Goal: Transaction & Acquisition: Purchase product/service

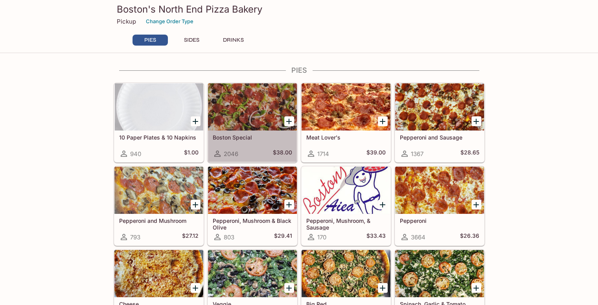
click at [253, 141] on div "Boston Special 2046 $38.00" at bounding box center [252, 146] width 89 height 31
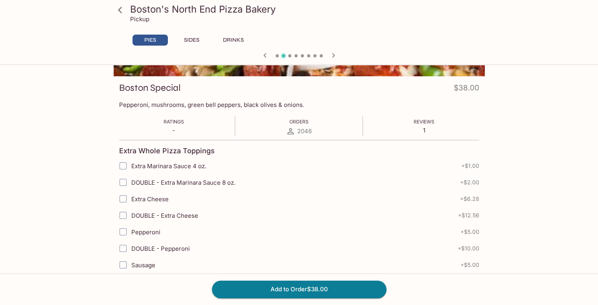
scroll to position [197, 0]
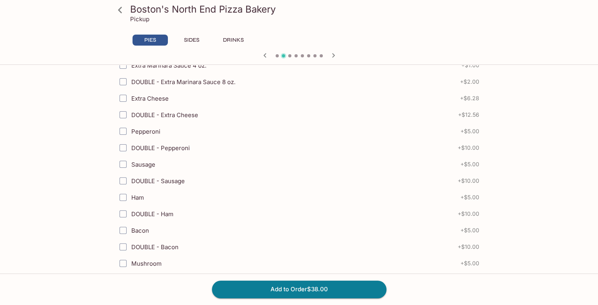
click at [122, 164] on input "Sausage" at bounding box center [123, 165] width 16 height 16
checkbox input "true"
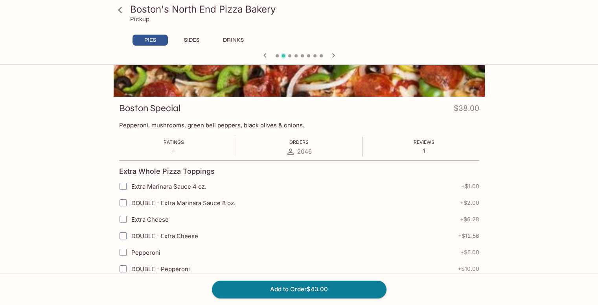
scroll to position [0, 0]
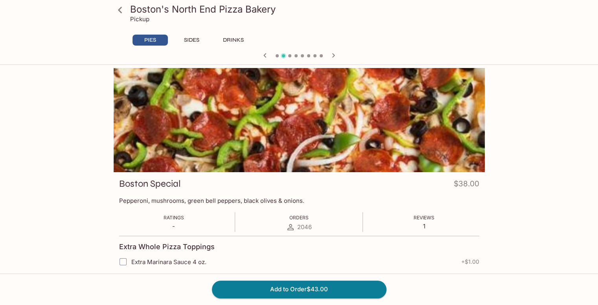
click at [123, 10] on icon at bounding box center [120, 10] width 14 height 14
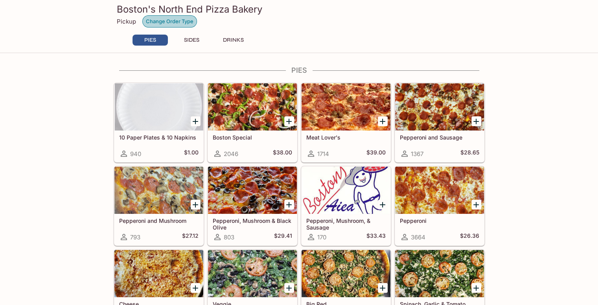
click at [155, 22] on button "Change Order Type" at bounding box center [169, 21] width 55 height 12
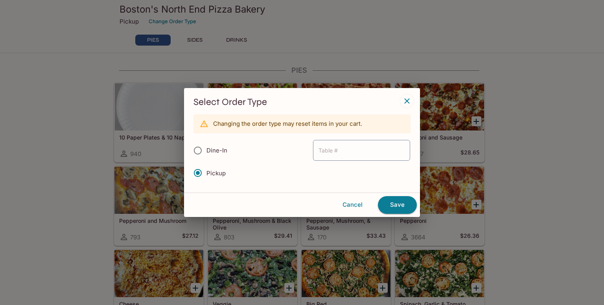
click at [223, 155] on label "Dine-In" at bounding box center [208, 151] width 38 height 22
click at [206, 155] on input "Dine-In" at bounding box center [198, 150] width 17 height 17
radio input "true"
click at [407, 103] on icon "button" at bounding box center [406, 100] width 9 height 9
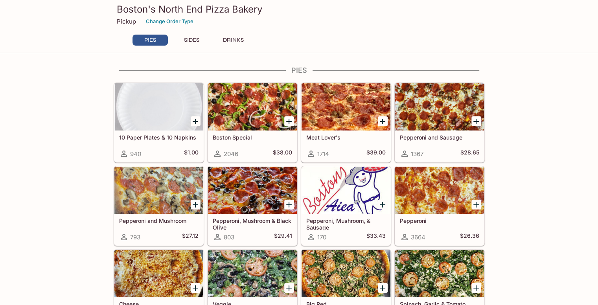
click at [87, 10] on div "Boston's North End Pizza Bakery Pickup Change Order Type PIES SIDES DRINKS" at bounding box center [299, 26] width 598 height 53
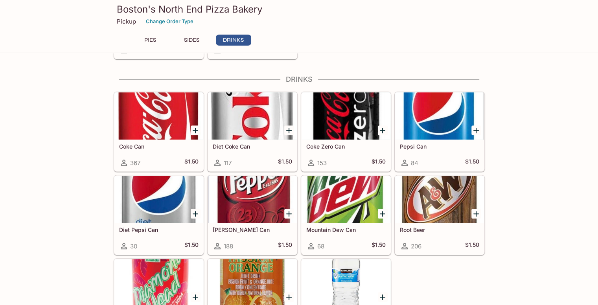
scroll to position [580, 0]
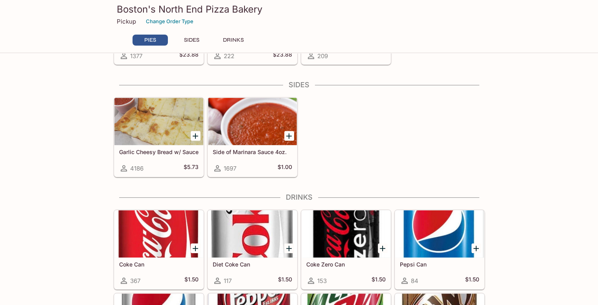
scroll to position [384, 0]
